Goal: Find specific page/section: Find specific page/section

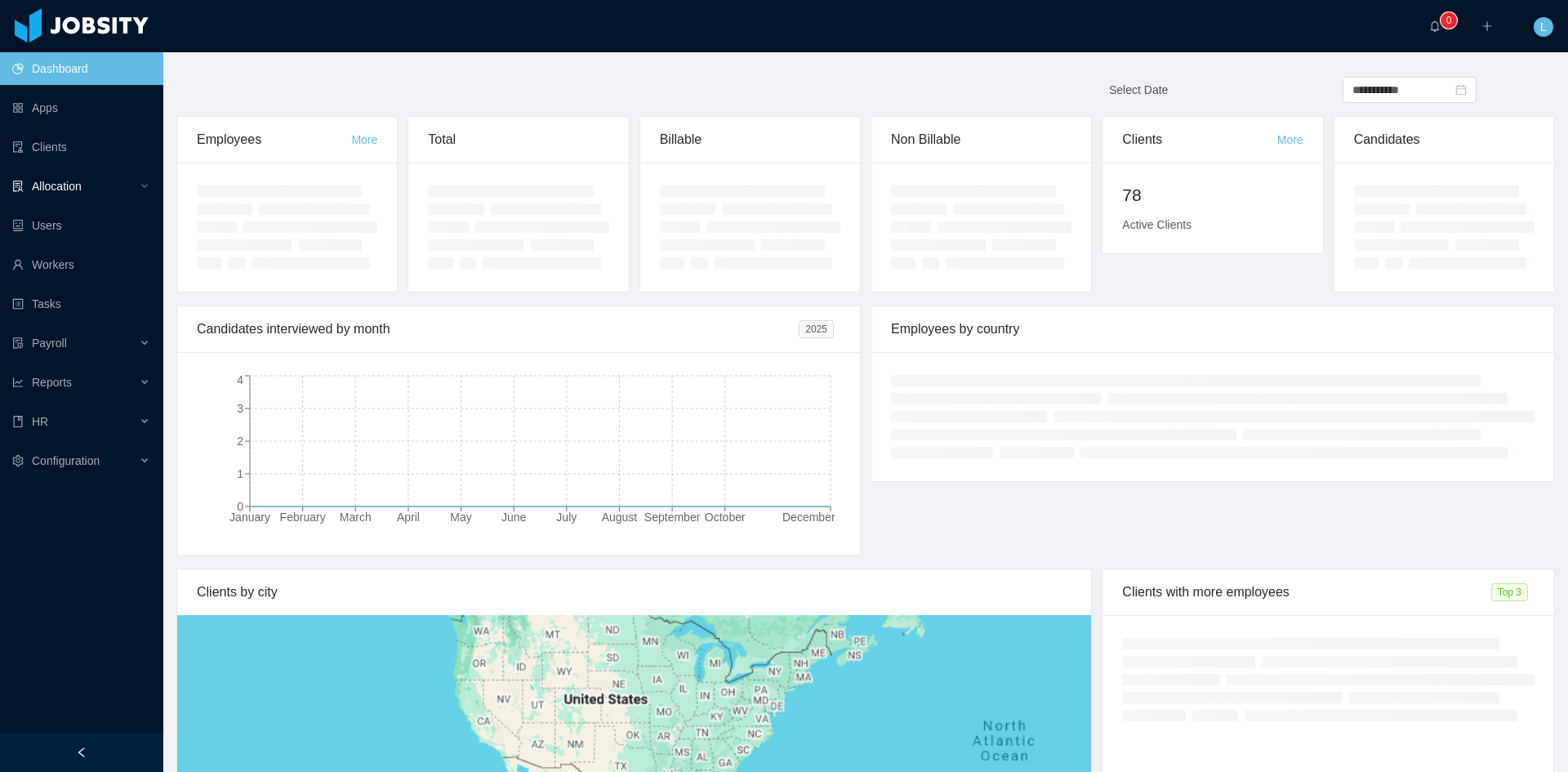
click at [121, 174] on div "Allocation" at bounding box center [82, 186] width 163 height 32
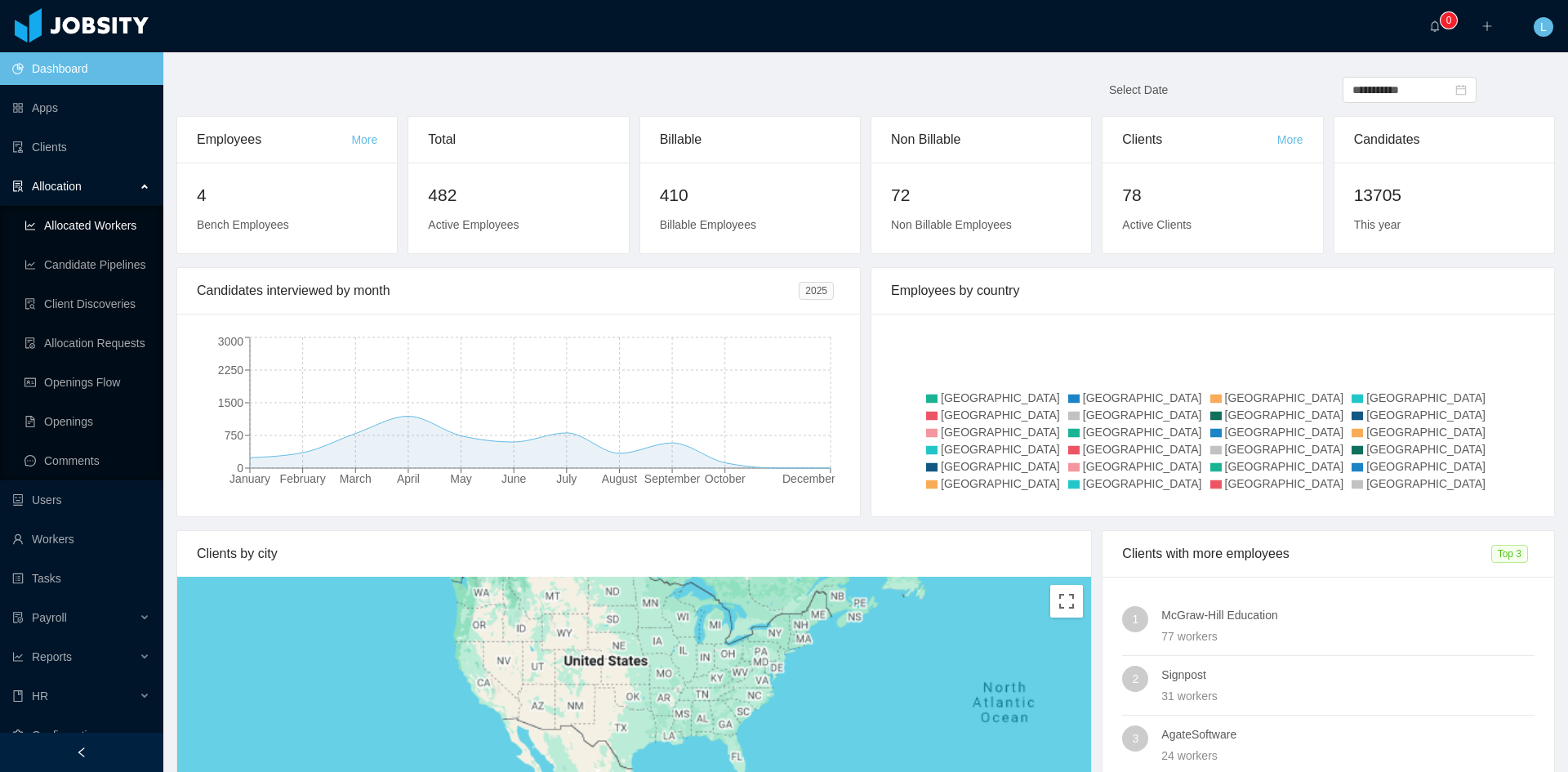
click at [106, 229] on link "Allocated Workers" at bounding box center [87, 225] width 126 height 32
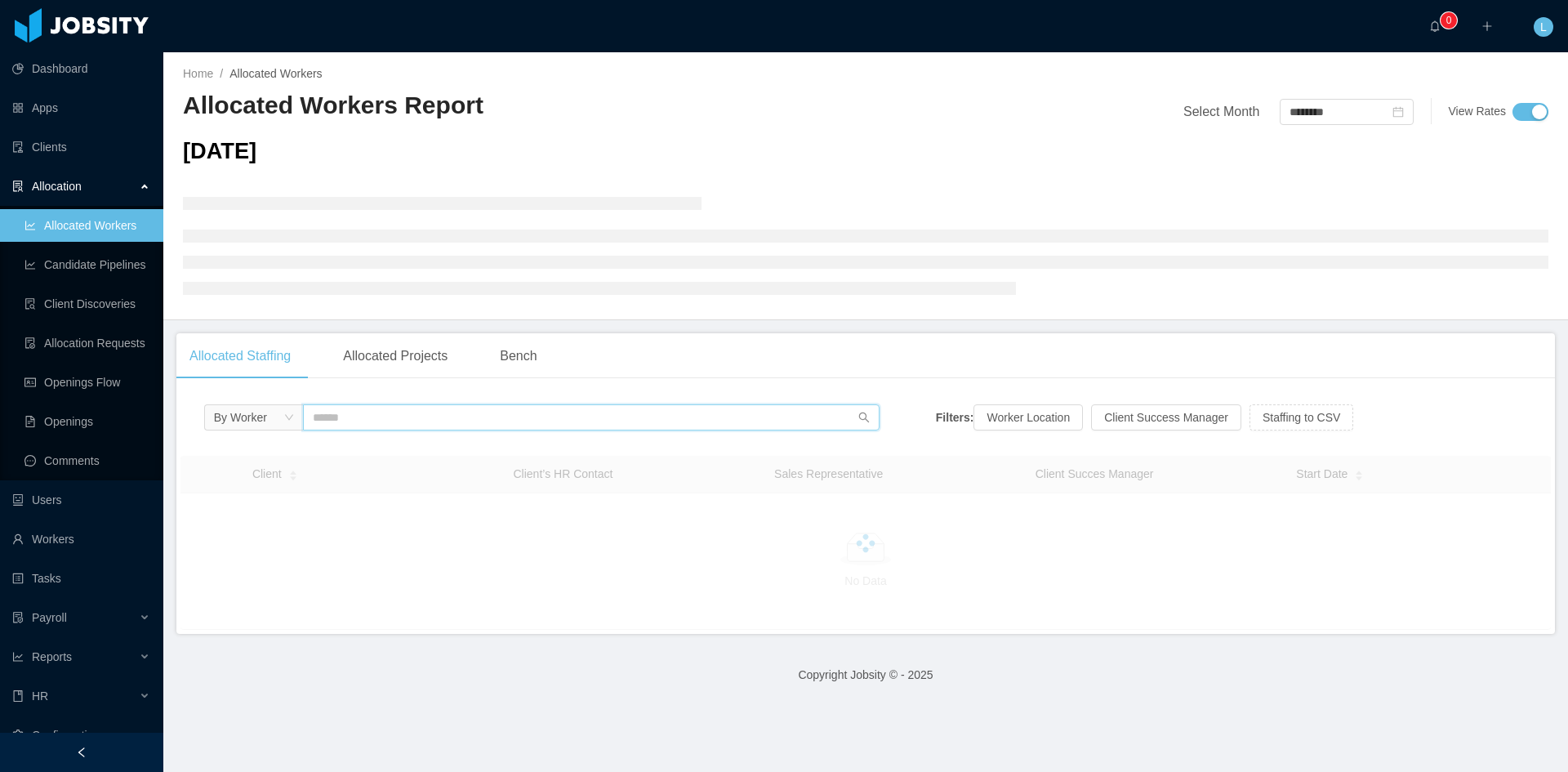
click at [409, 425] on input "text" at bounding box center [590, 418] width 576 height 27
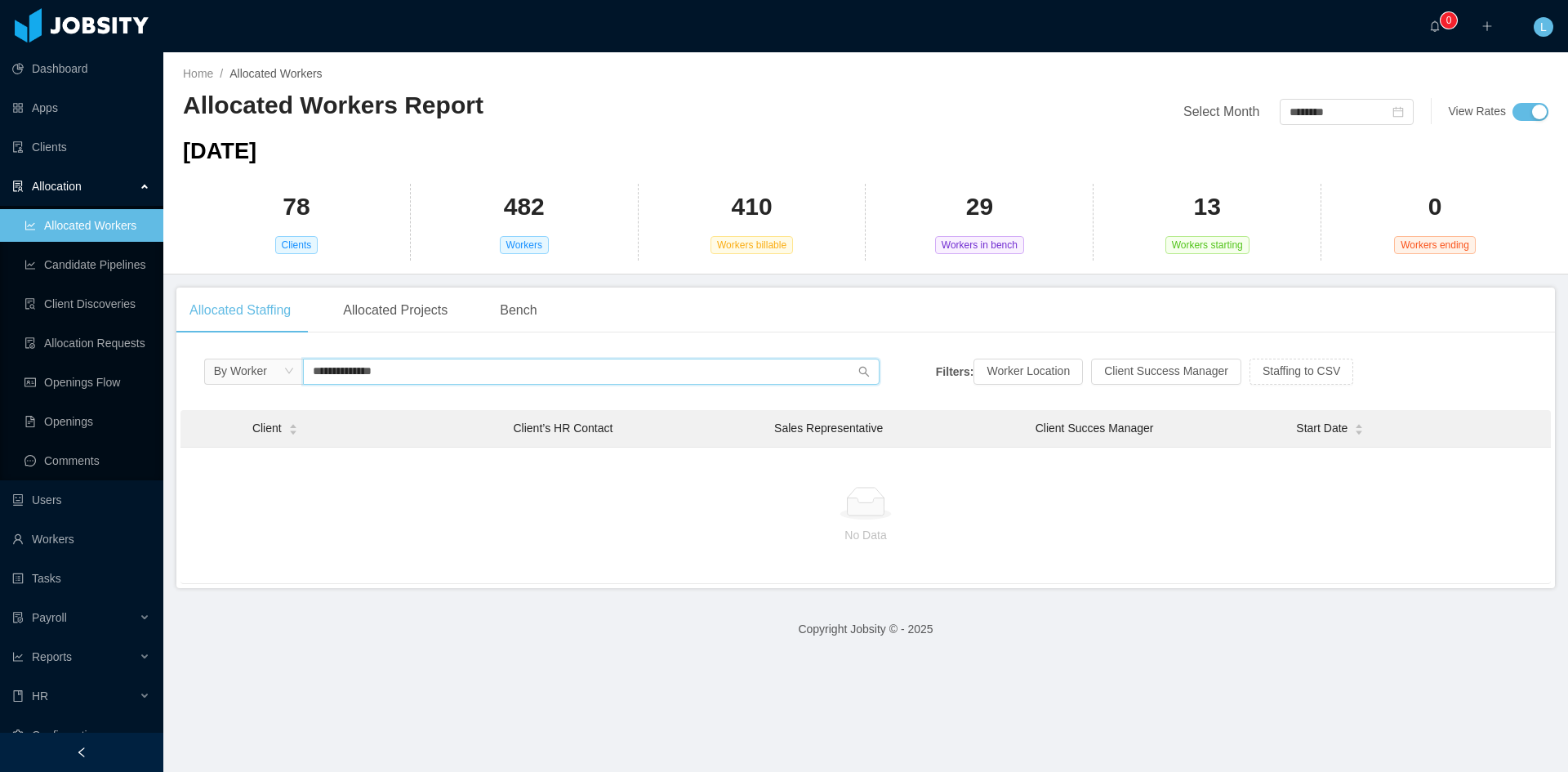
type input "**********"
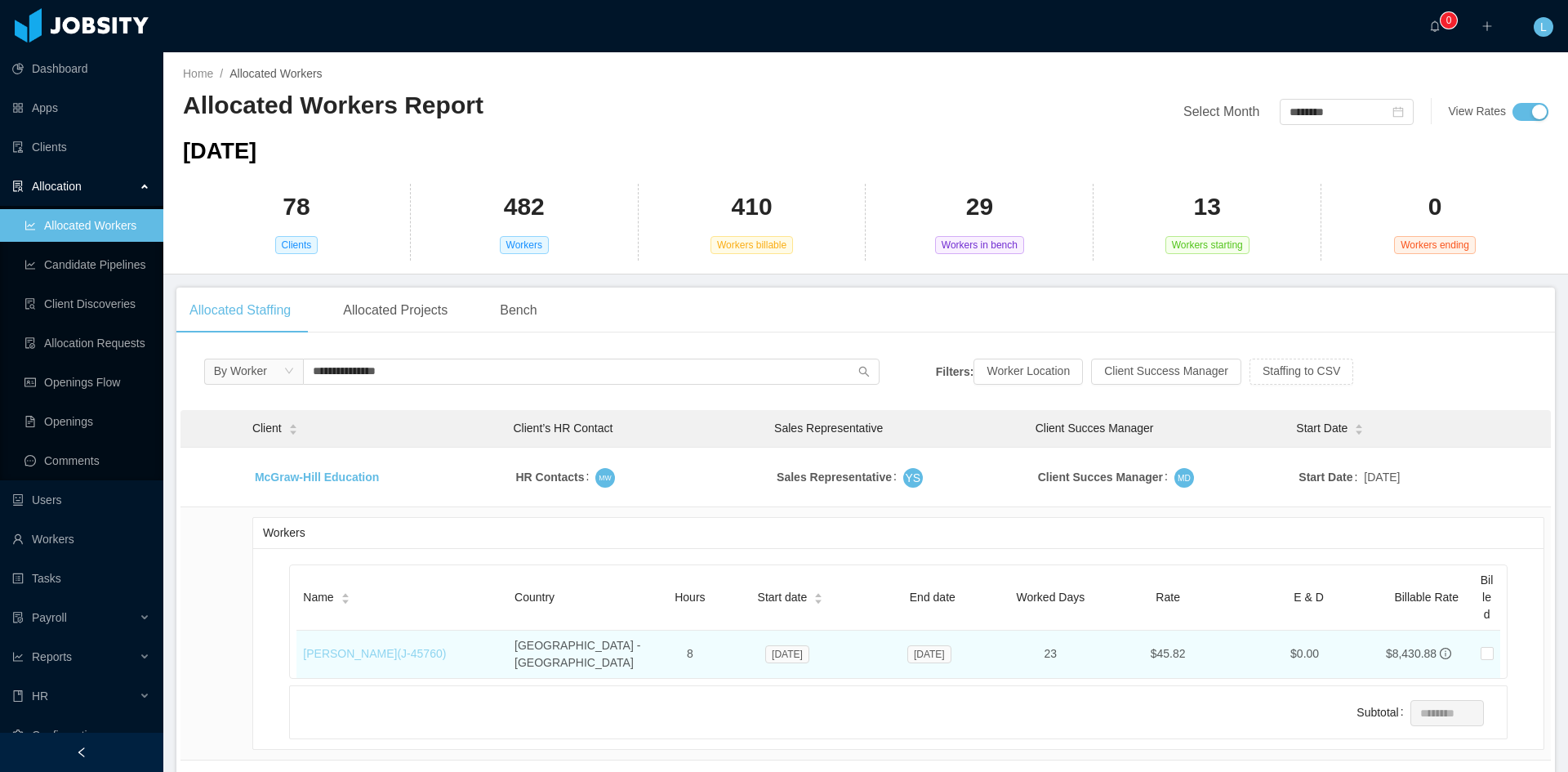
click at [377, 647] on link "[PERSON_NAME] (J- 45760 )" at bounding box center [374, 653] width 143 height 13
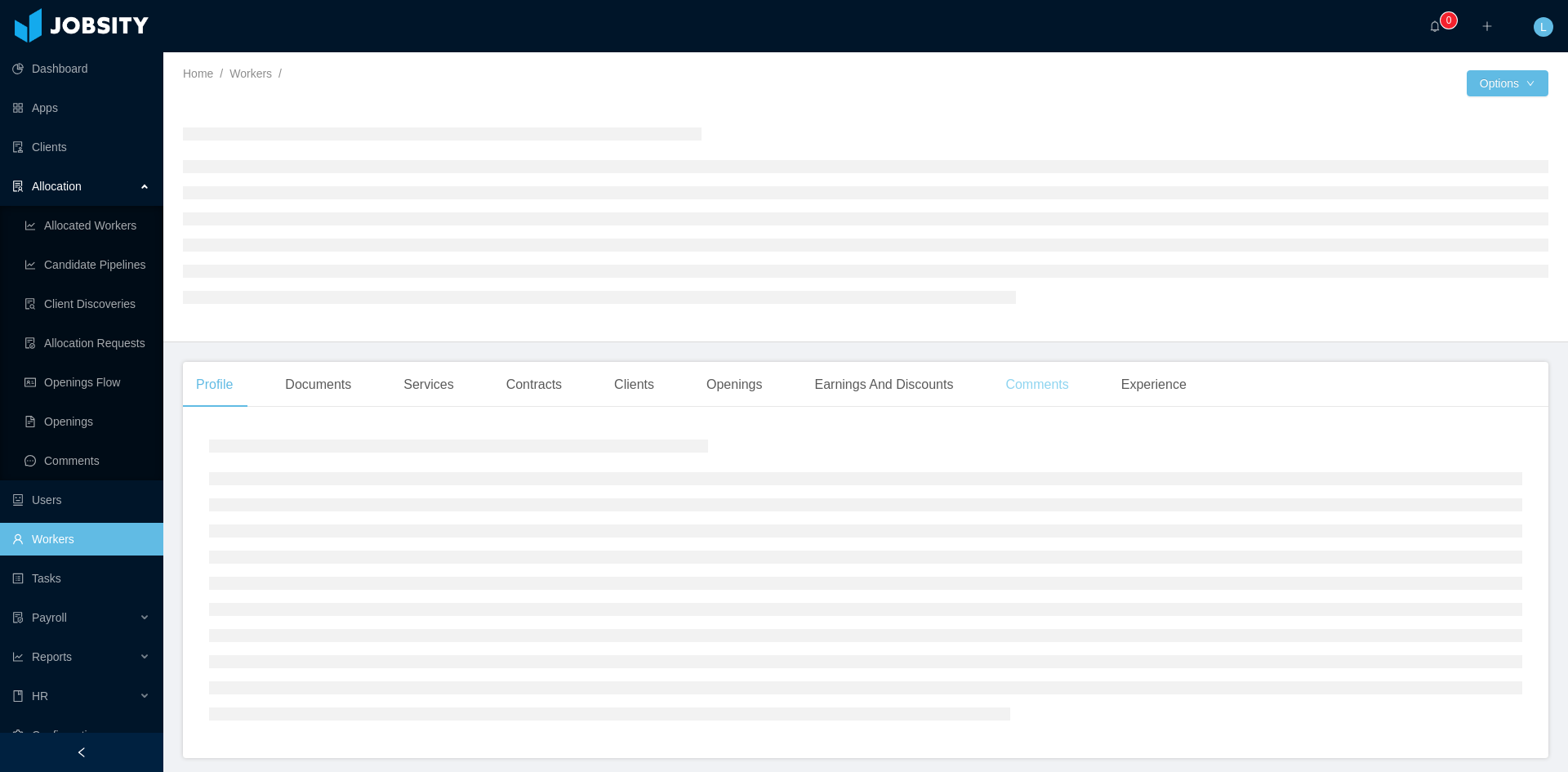
click at [1038, 384] on div "Comments" at bounding box center [1036, 385] width 89 height 46
